Goal: Task Accomplishment & Management: Use online tool/utility

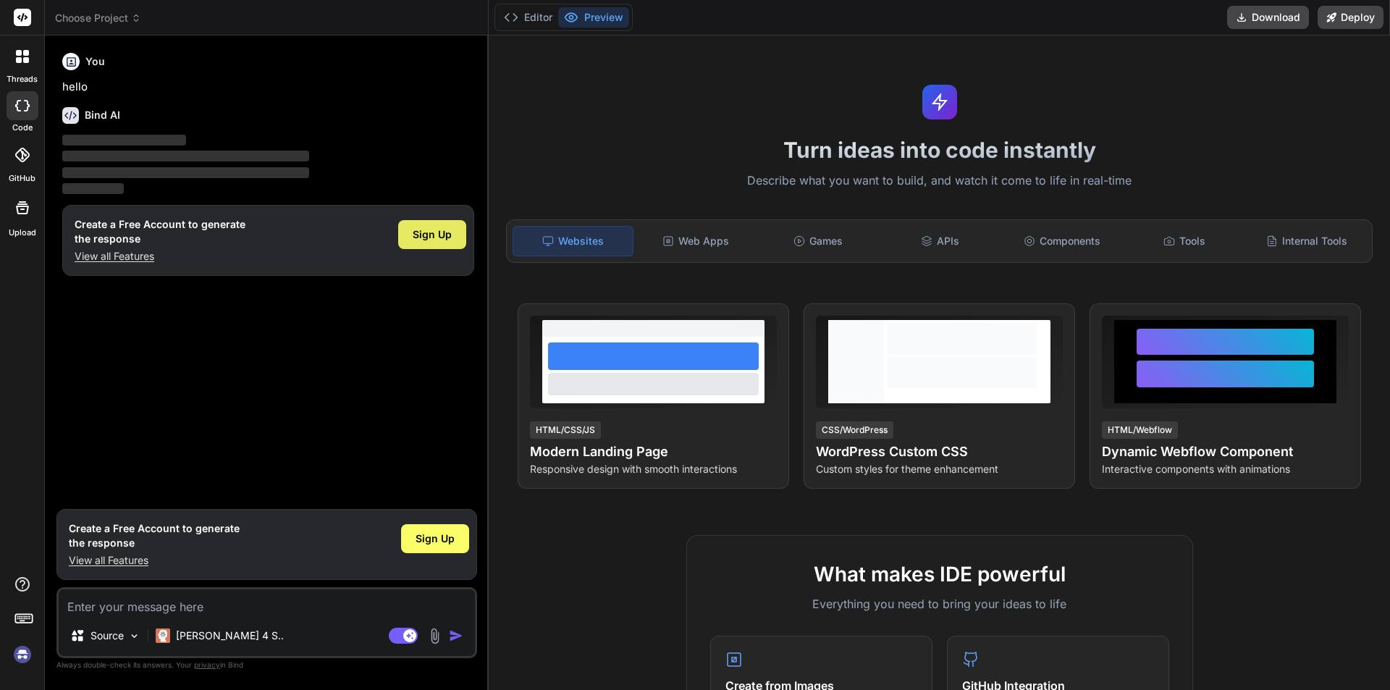
click at [431, 232] on span "Sign Up" at bounding box center [432, 234] width 39 height 14
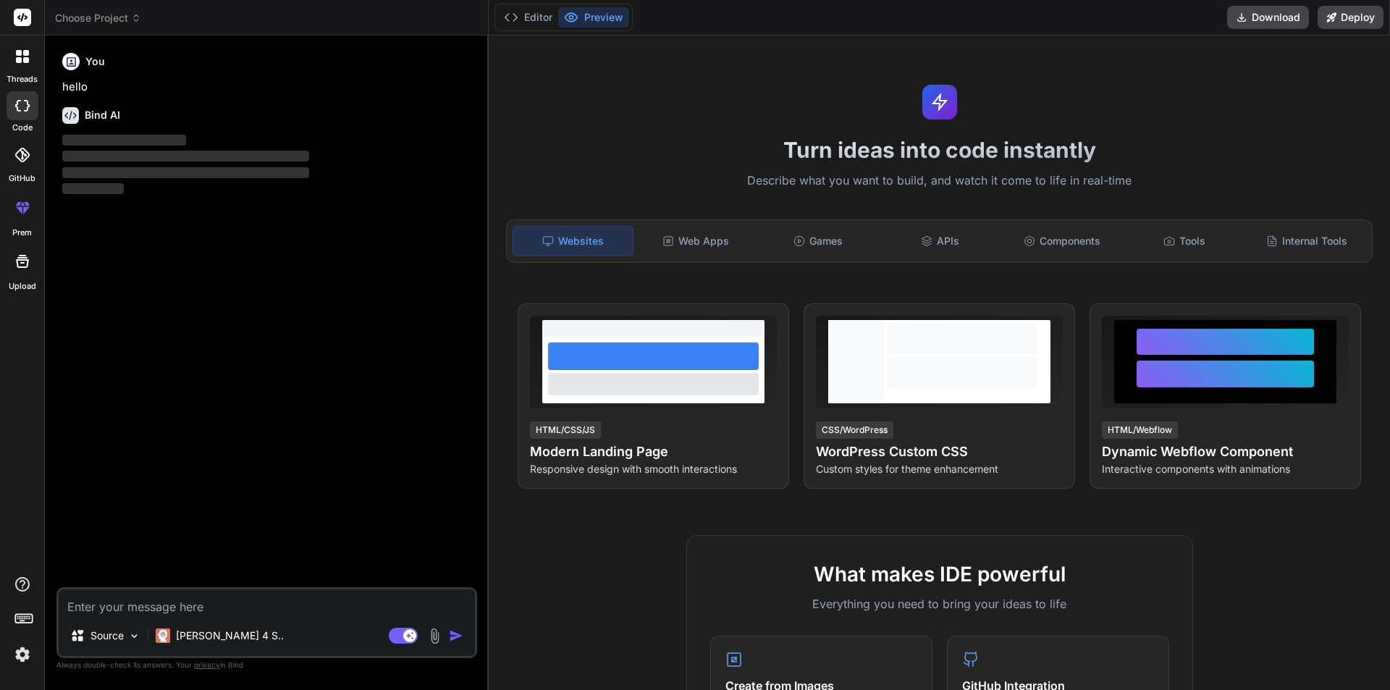
click at [236, 594] on textarea at bounding box center [267, 602] width 416 height 26
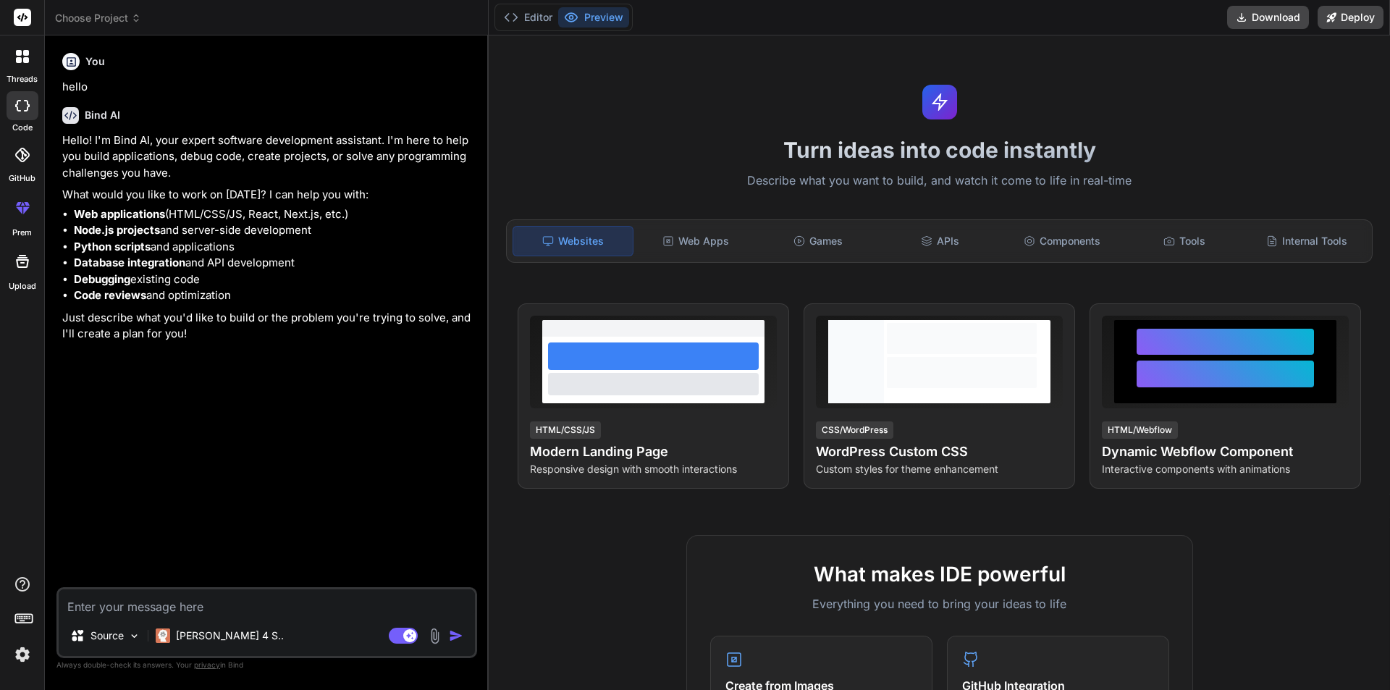
paste textarea "Campus Café Ordering & Inventory System You have been hired by the Sirius Colle…"
type textarea "x"
type textarea "Campus Café Ordering & Inventory System You have been hired by the Sirius Colle…"
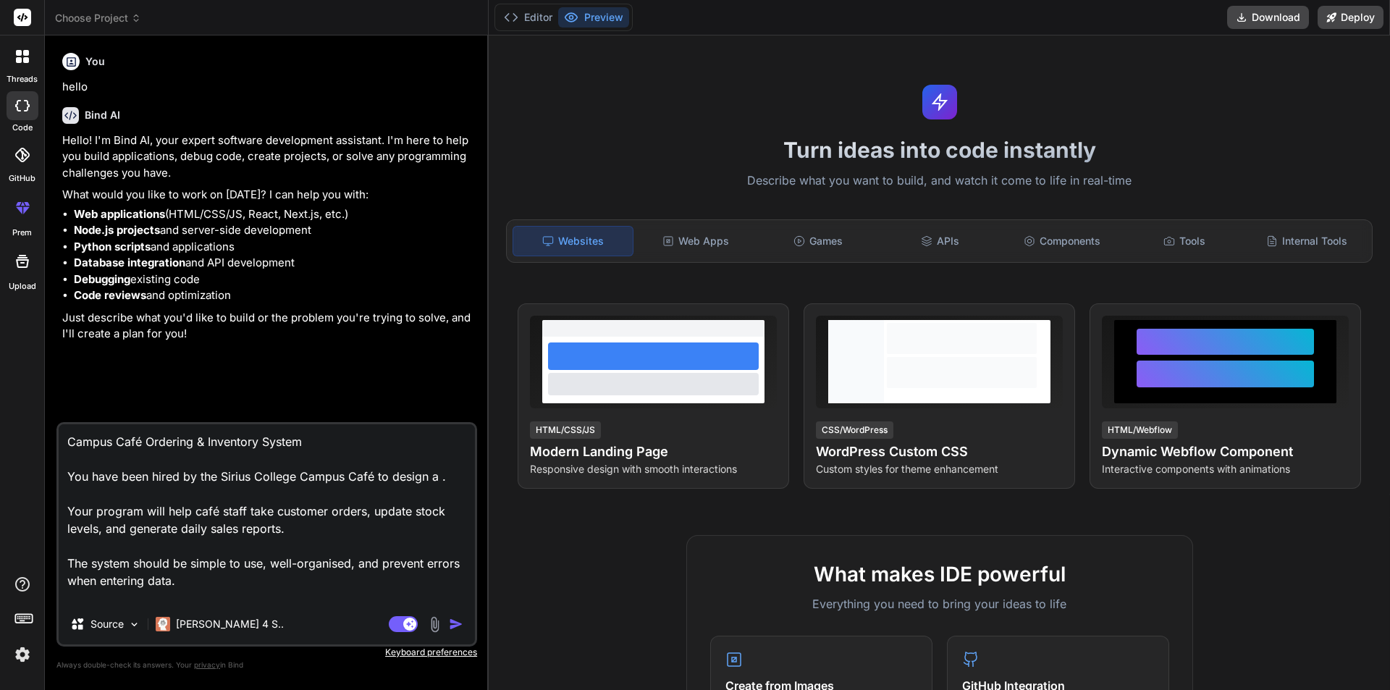
scroll to position [193, 0]
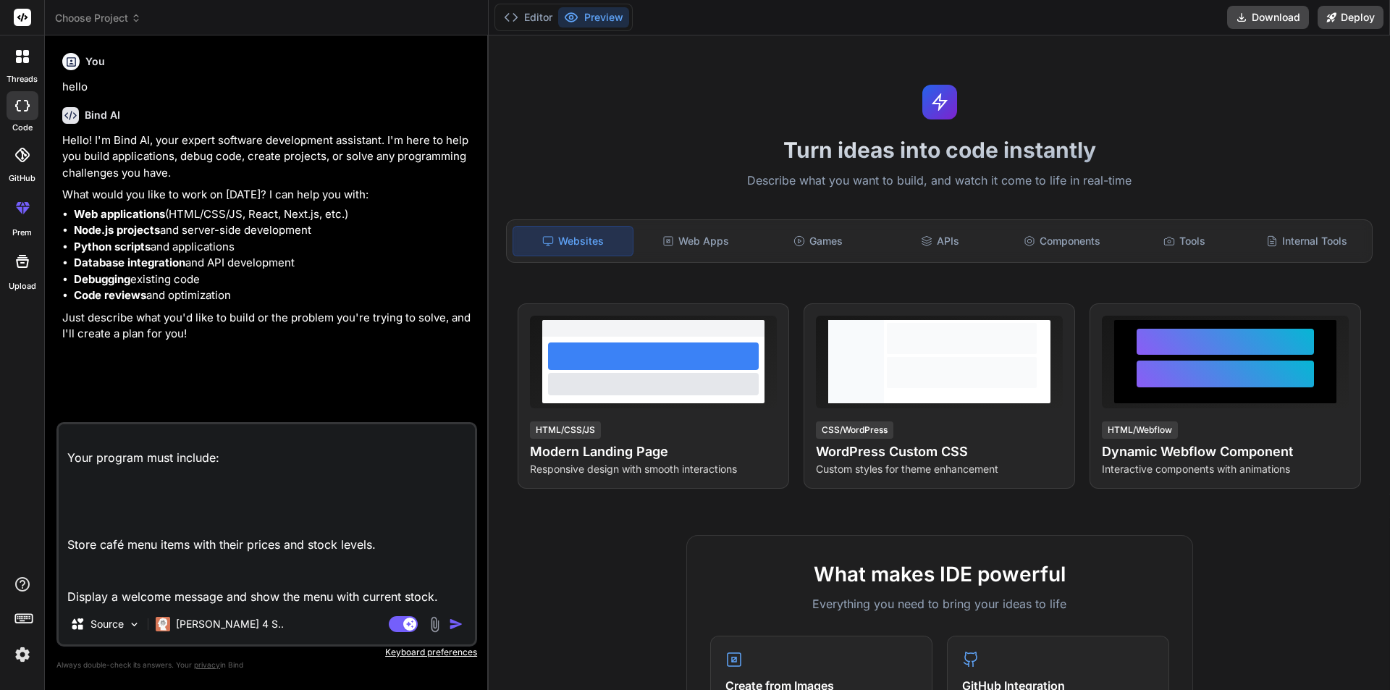
type textarea "x"
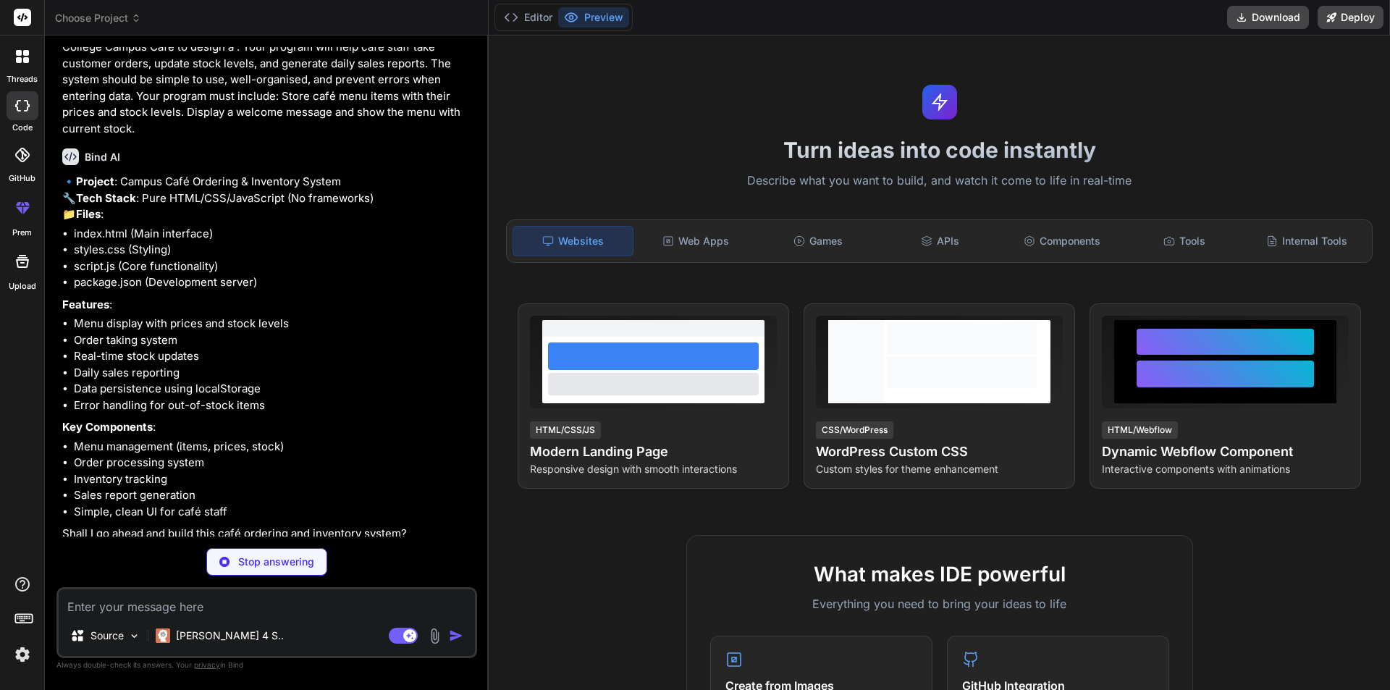
scroll to position [344, 0]
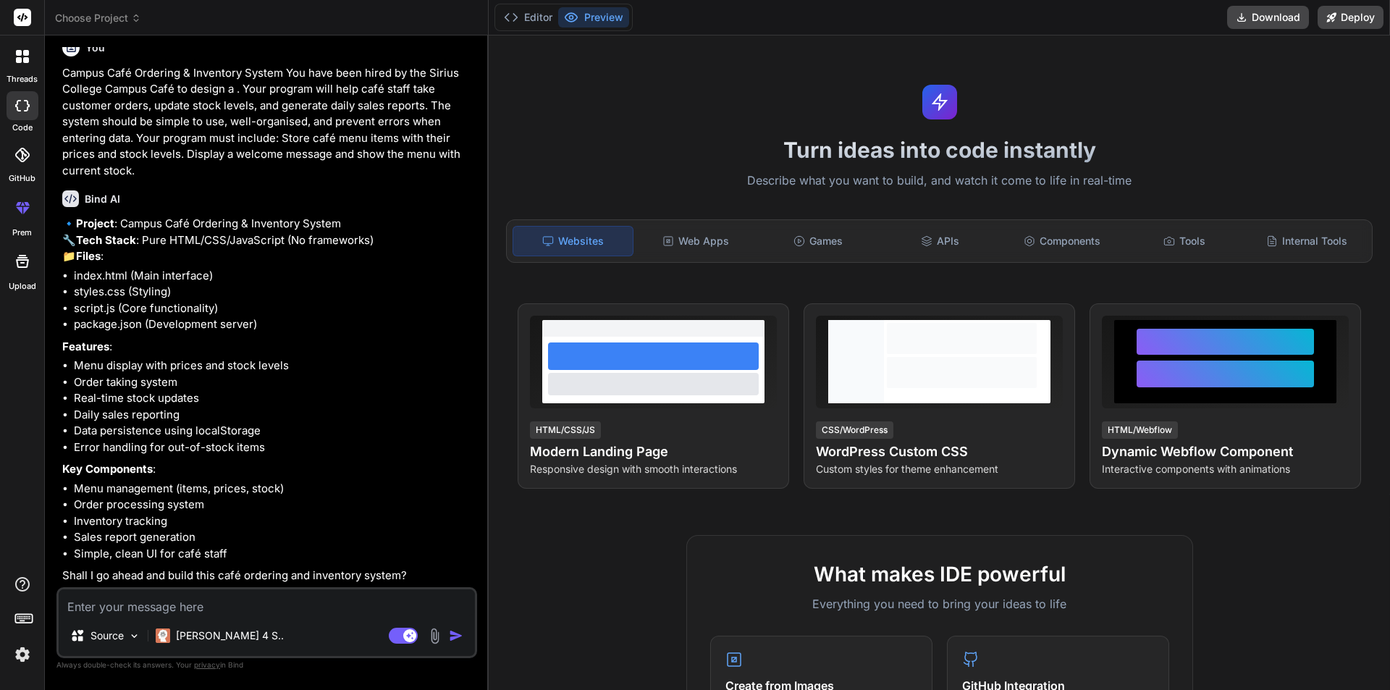
type textarea "x"
type textarea "y"
type textarea "x"
type textarea "ye"
type textarea "x"
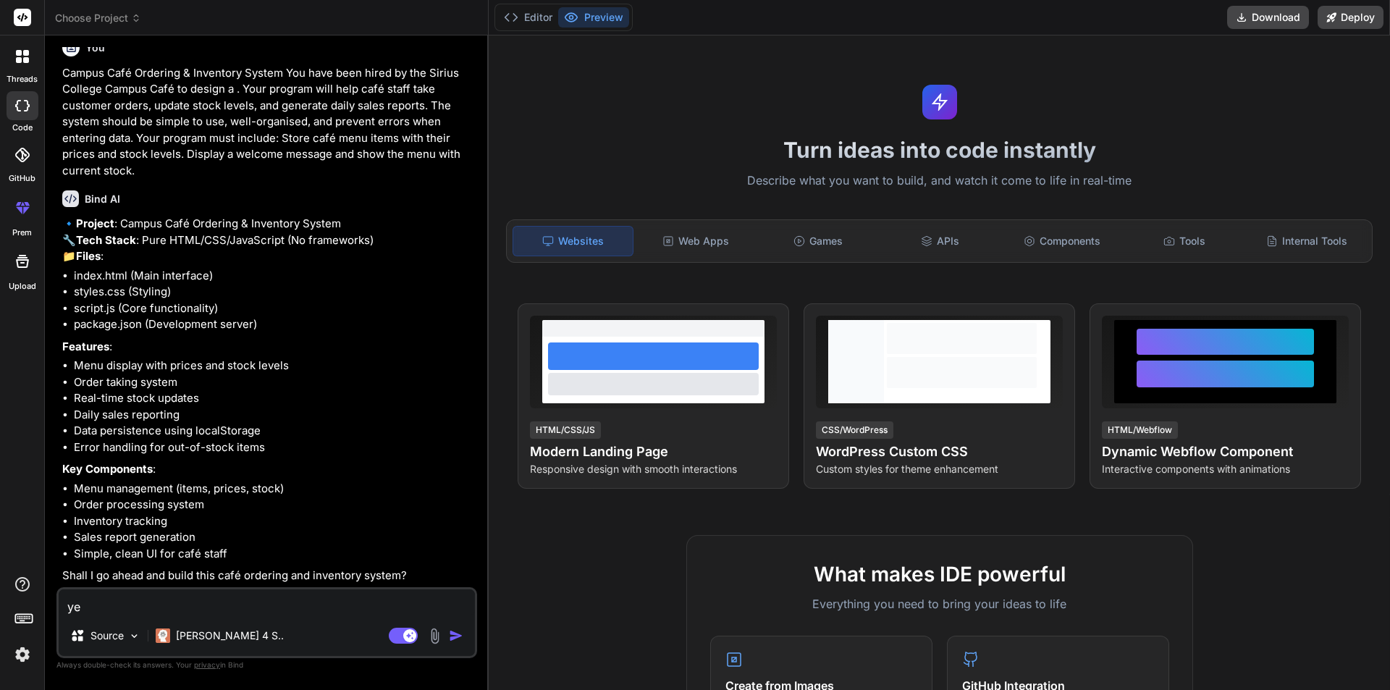
type textarea "yes"
type textarea "x"
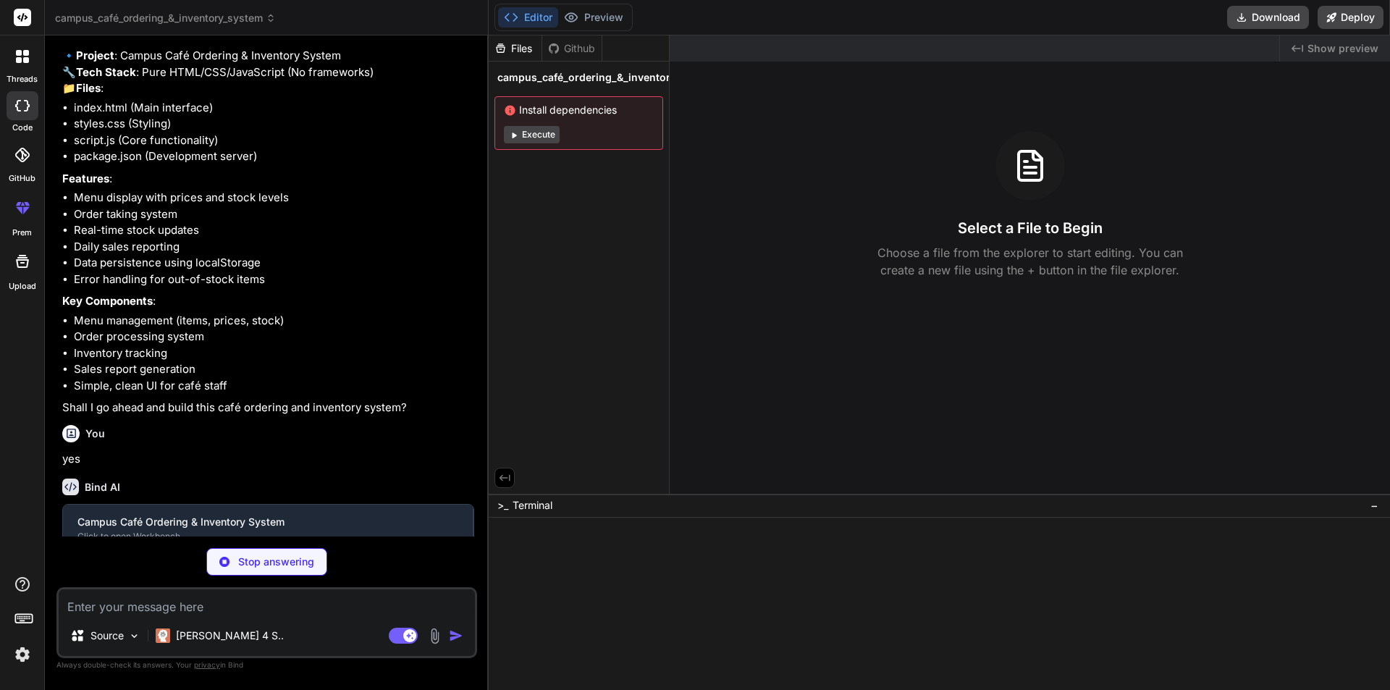
scroll to position [494, 0]
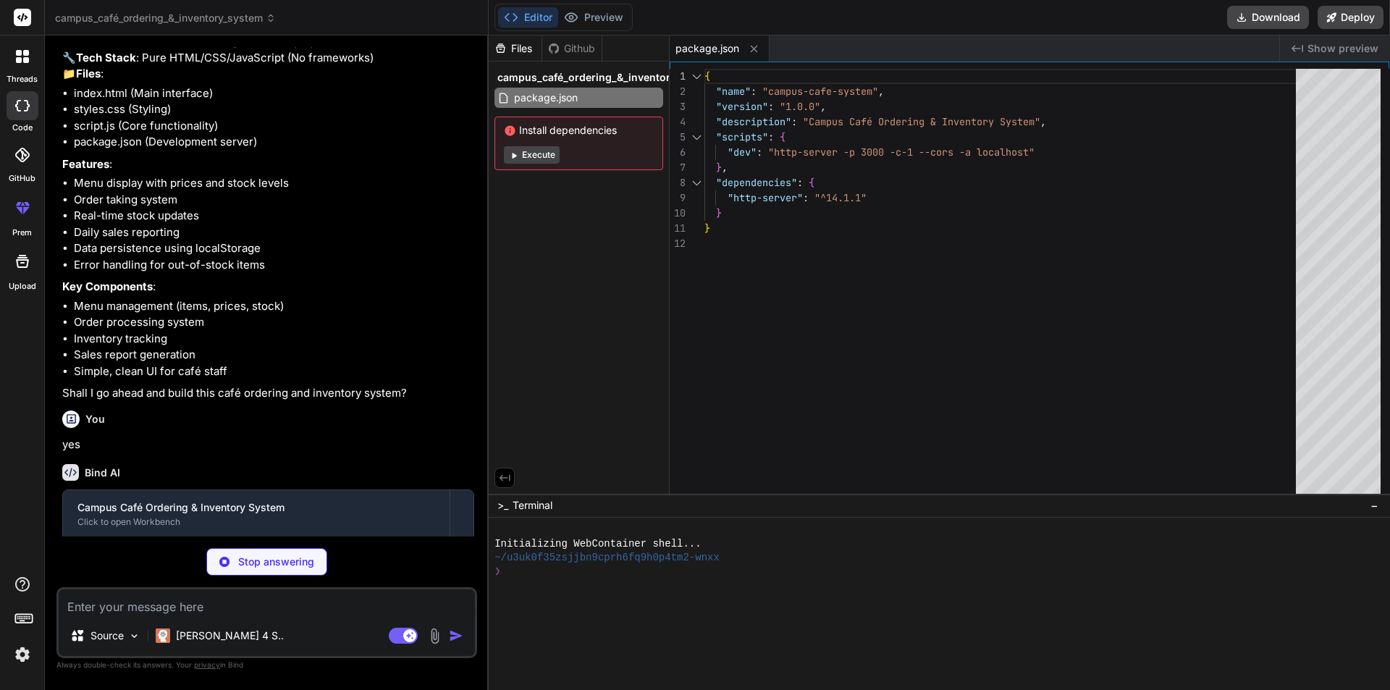
type textarea "x"
type textarea "}"
type textarea "x"
type textarea "{ "name": "campus-cafe-system", "version": "1.0.0", "description": "Campus Café…"
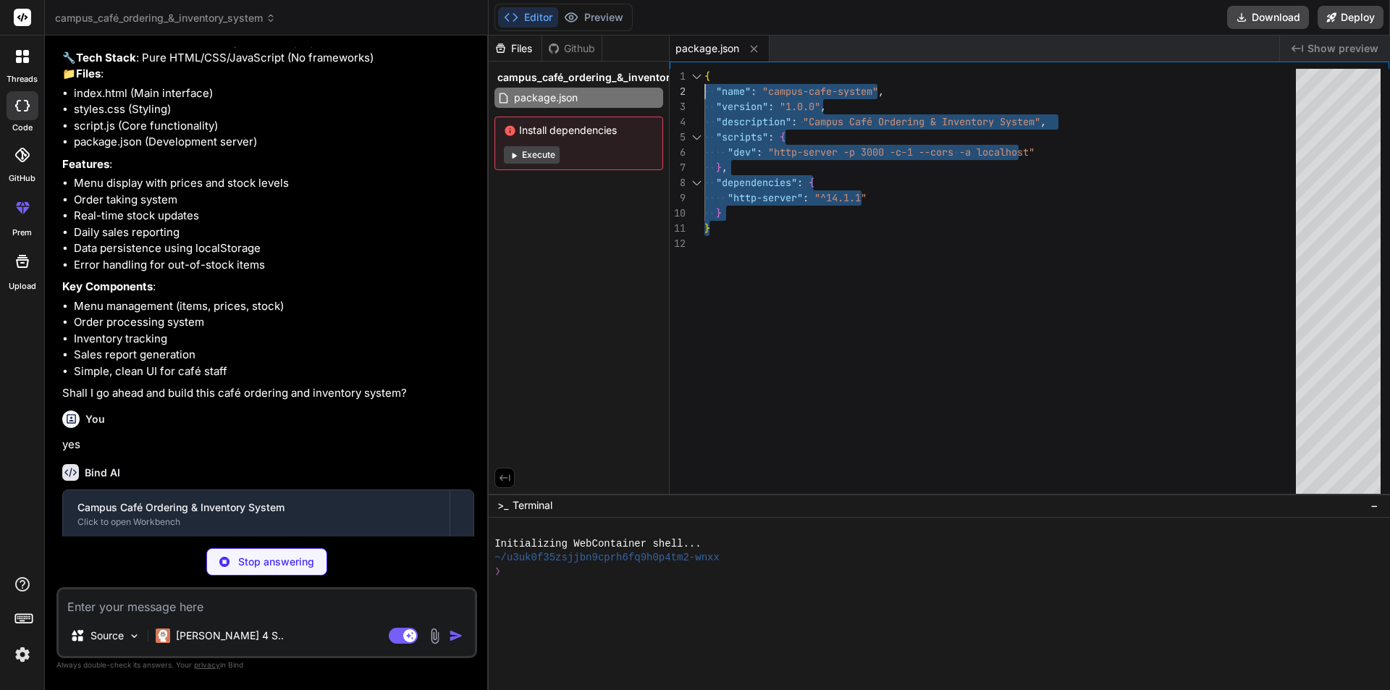
drag, startPoint x: 853, startPoint y: 221, endPoint x: 689, endPoint y: 75, distance: 219.9
click at [704, 75] on div "{ "name" : "campus-cafe-system" , "version" : "1.0.0" , "description" : "Campus…" at bounding box center [1004, 284] width 600 height 431
type textarea "x"
type textarea "{ "name": "campus-cafe-system", "version": "1.0.0", "description": "Campus Café…"
click at [930, 123] on div "{ "name" : "campus-cafe-system" , "version" : "1.0.0" , "description" : "Campus…" at bounding box center [1004, 284] width 600 height 431
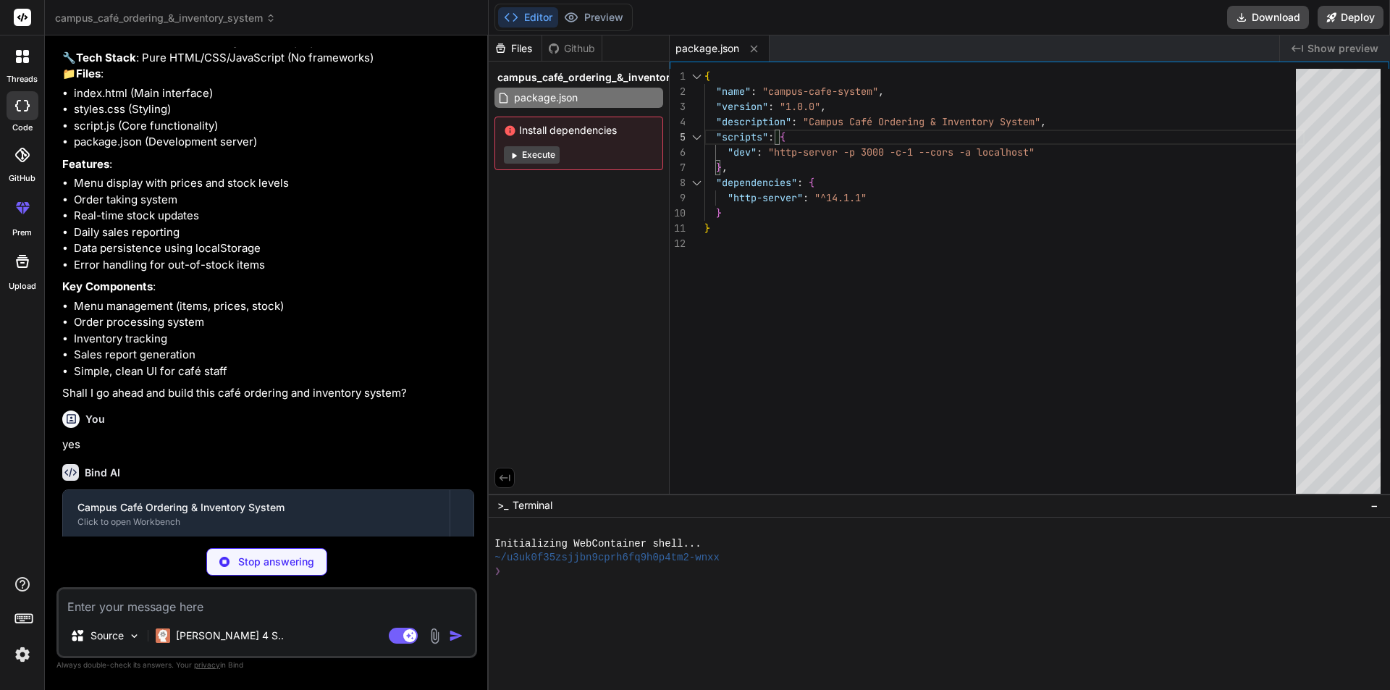
type textarea "x"
type textarea "<p id="order-summary"></p> <button id="close-modal" class="btn btn-primary">Clo…"
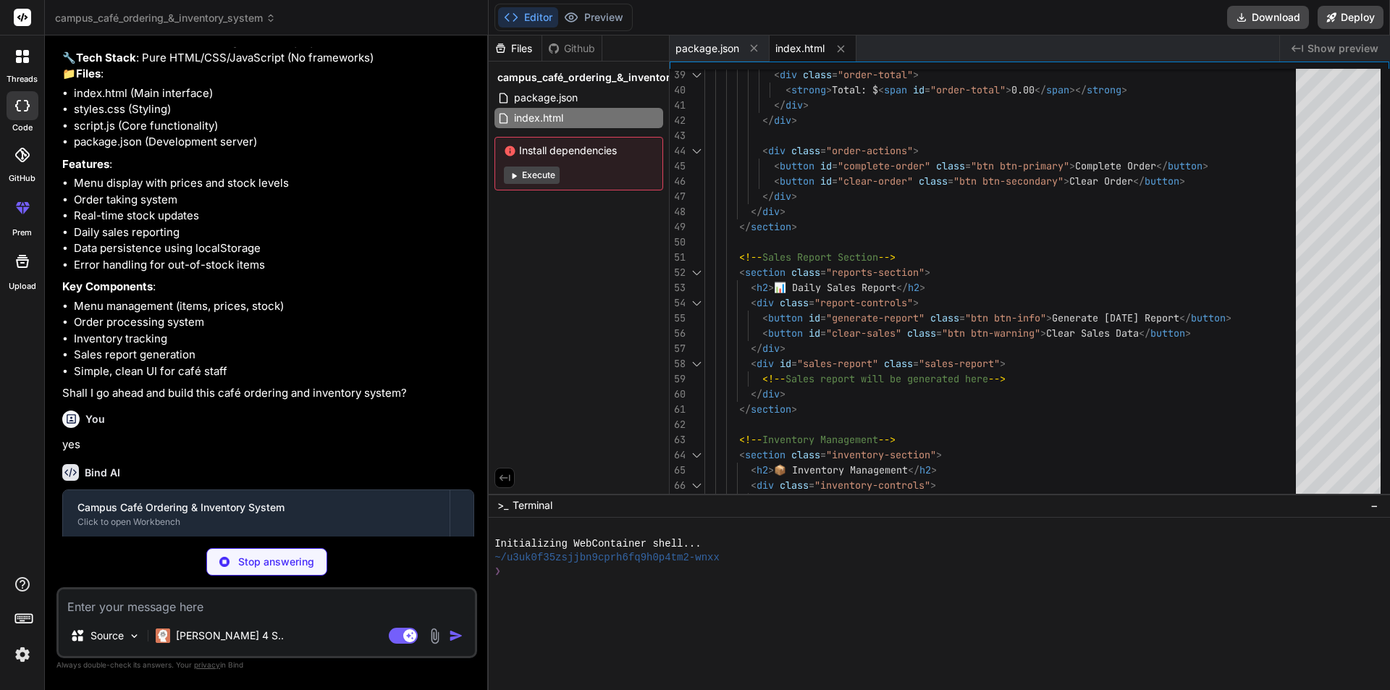
type textarea "x"
type textarea ".order-actions { flex-direction: column; } }"
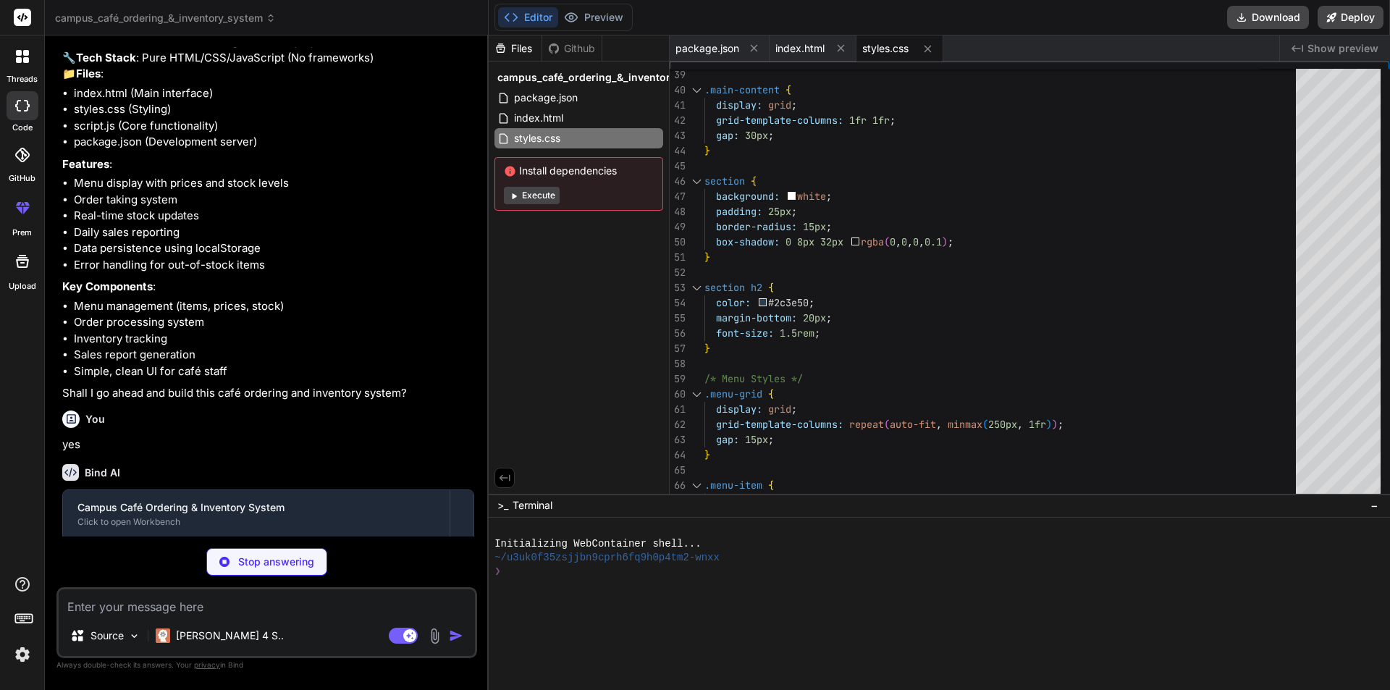
type textarea "x"
type textarea "// Initialize the cafe system when the page loads let cafeSystem; document.addE…"
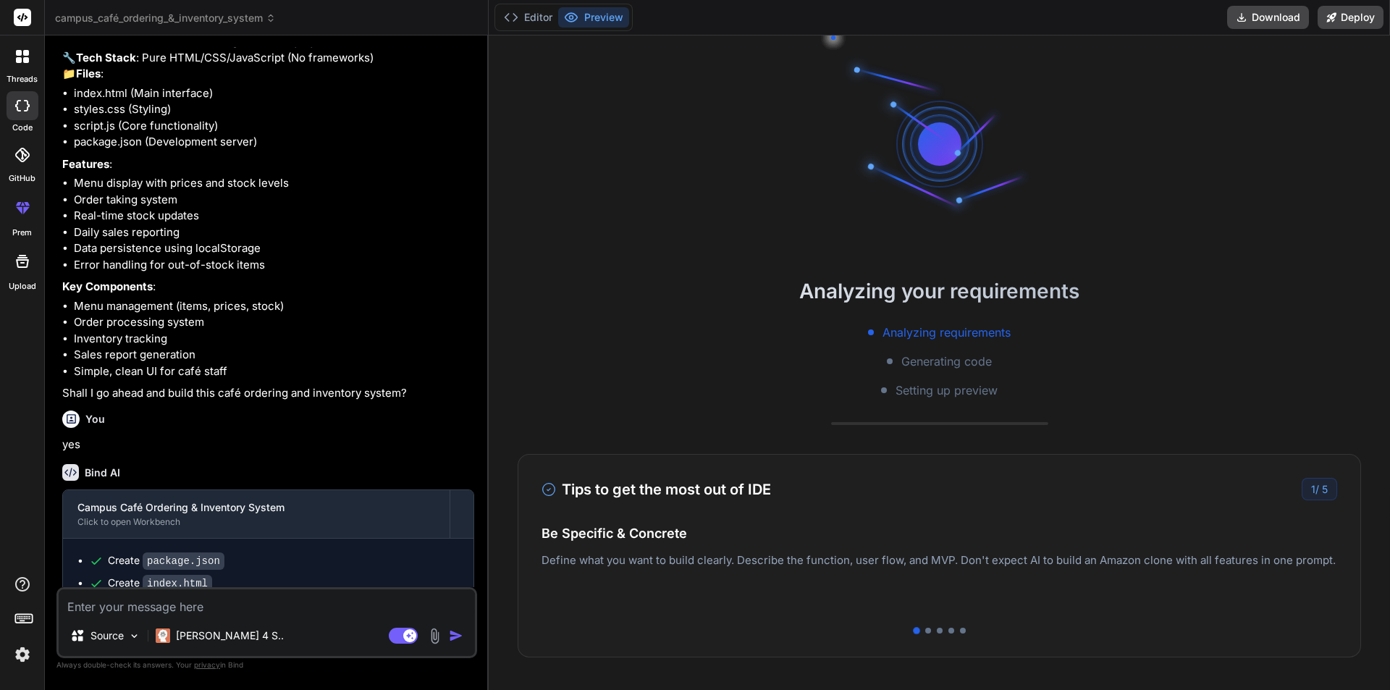
type textarea "x"
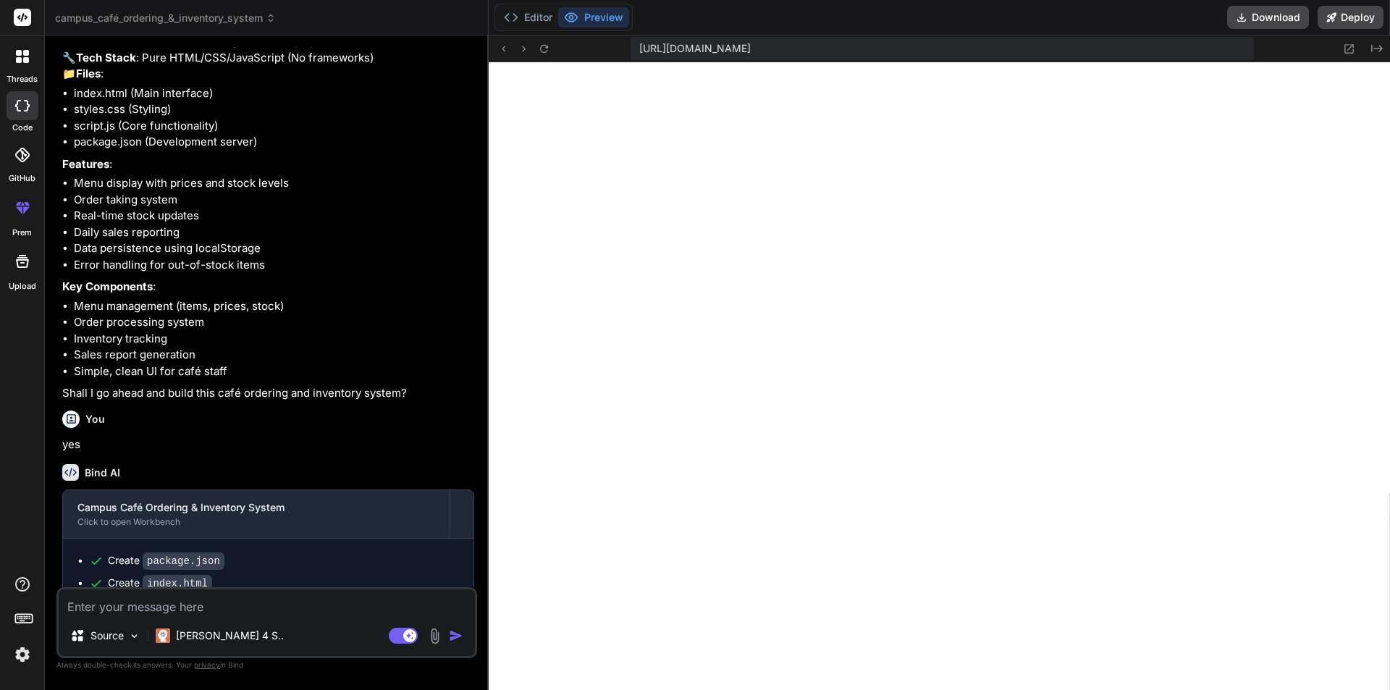
scroll to position [633, 0]
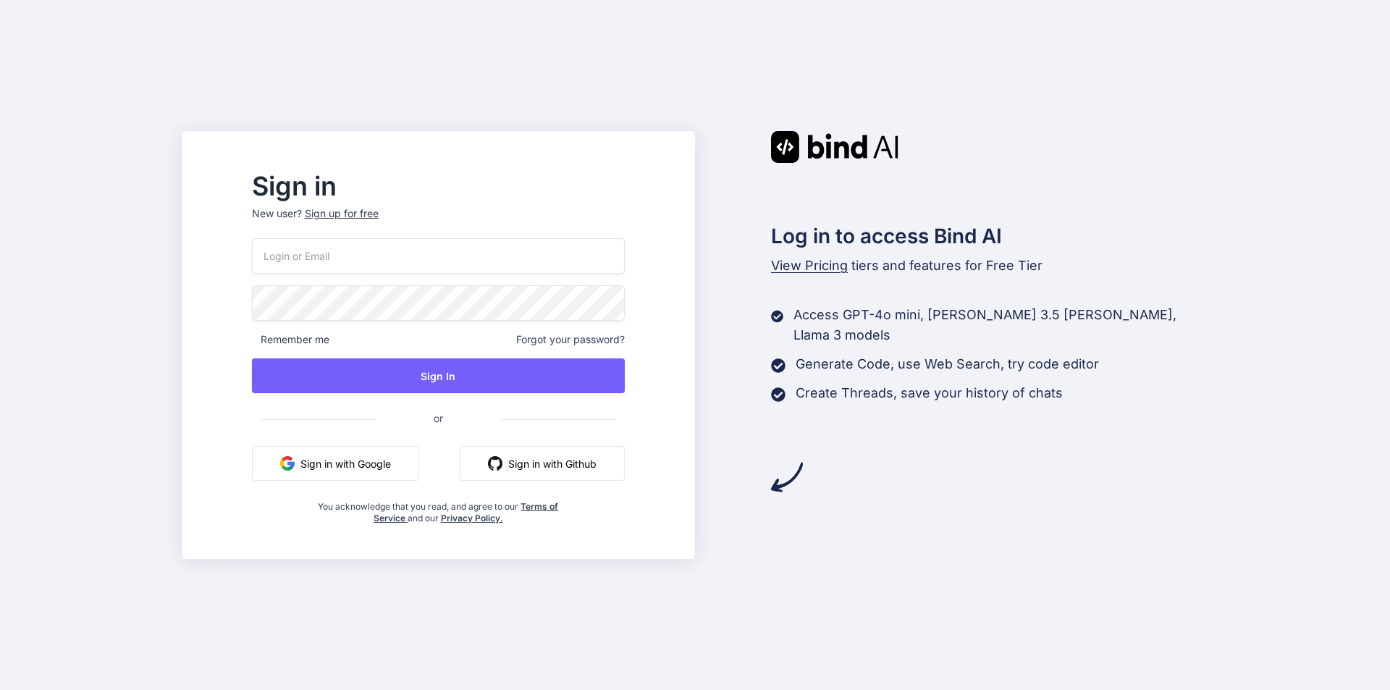
click at [705, 144] on div "Log in to access Bind AI View Pricing tiers and features for Free Tier Access G…" at bounding box center [951, 312] width 513 height 362
click at [412, 462] on button "Sign in with Google" at bounding box center [335, 463] width 167 height 35
